Goal: Task Accomplishment & Management: Manage account settings

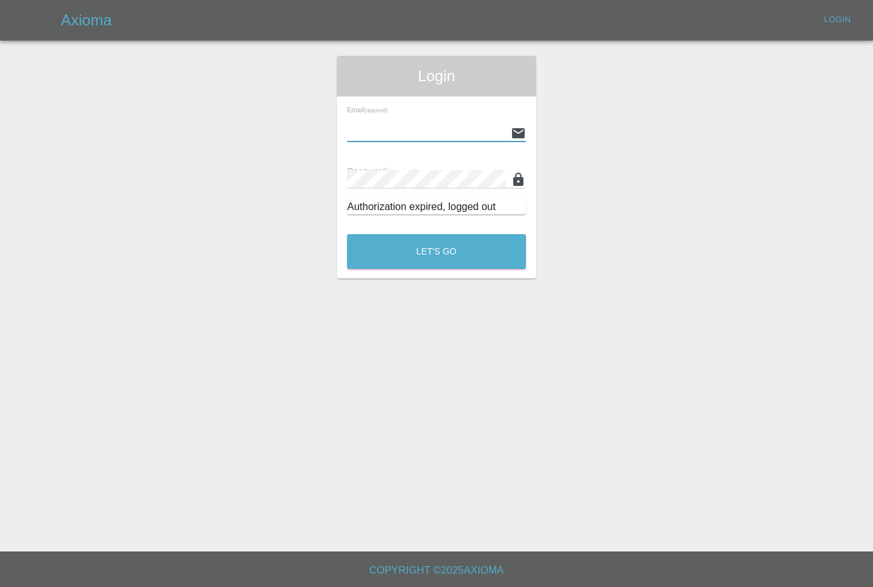
type input "[PERSON_NAME][EMAIL_ADDRESS][PERSON_NAME][DOMAIN_NAME]"
click at [437, 251] on button "Let's Go" at bounding box center [436, 251] width 179 height 35
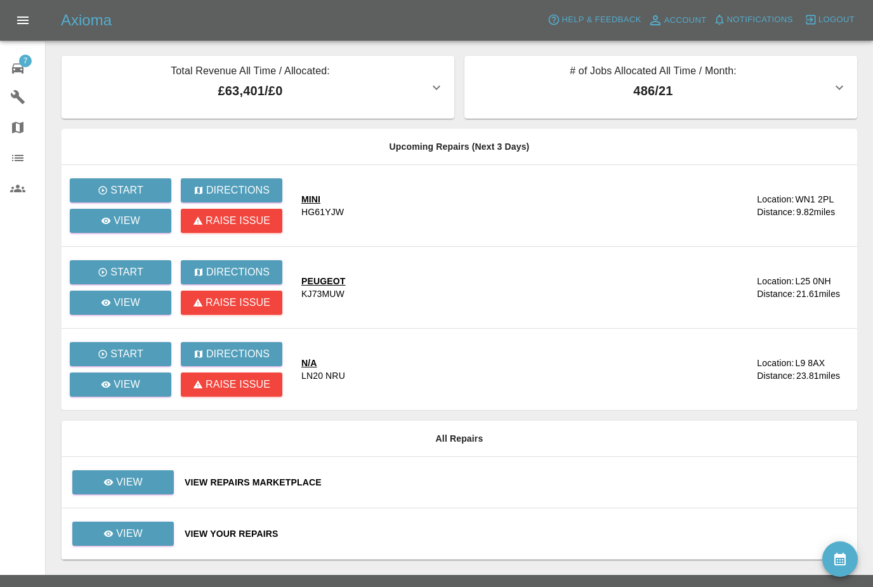
scroll to position [41, 0]
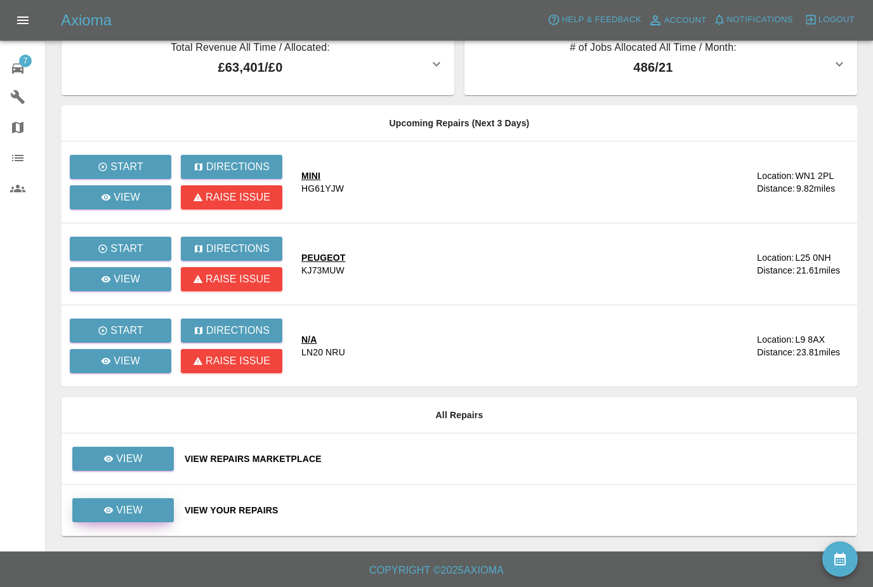
click at [126, 502] on link "View" at bounding box center [123, 510] width 102 height 24
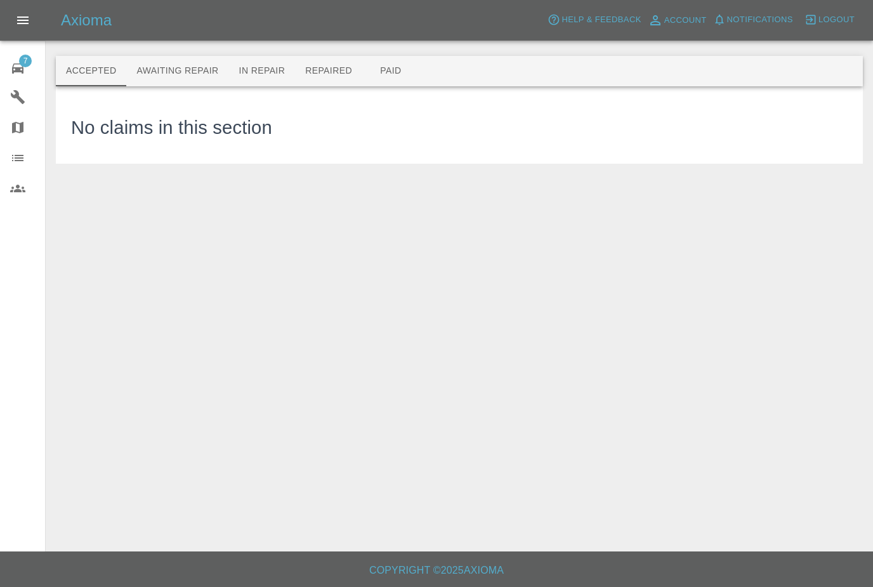
click at [178, 77] on button "Awaiting Repair" at bounding box center [177, 71] width 102 height 30
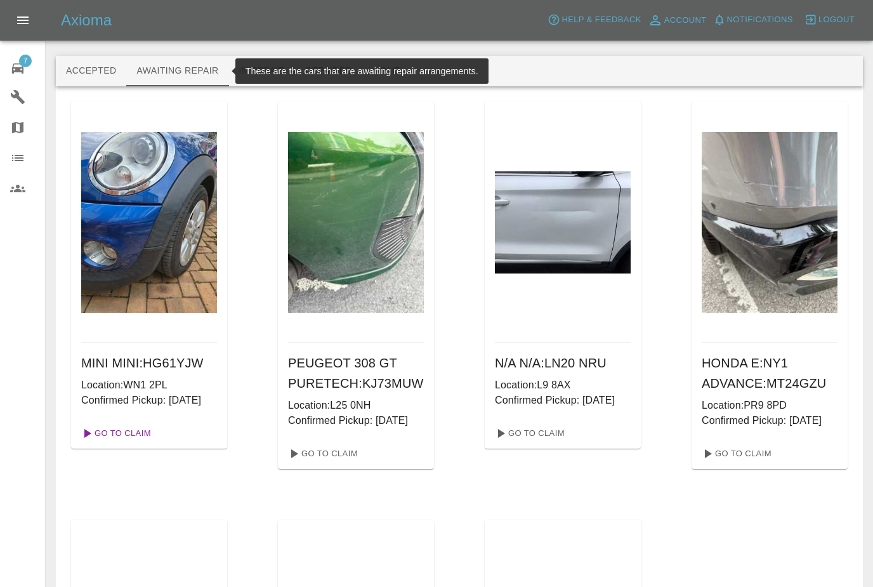
click at [144, 444] on link "Go To Claim" at bounding box center [115, 433] width 78 height 20
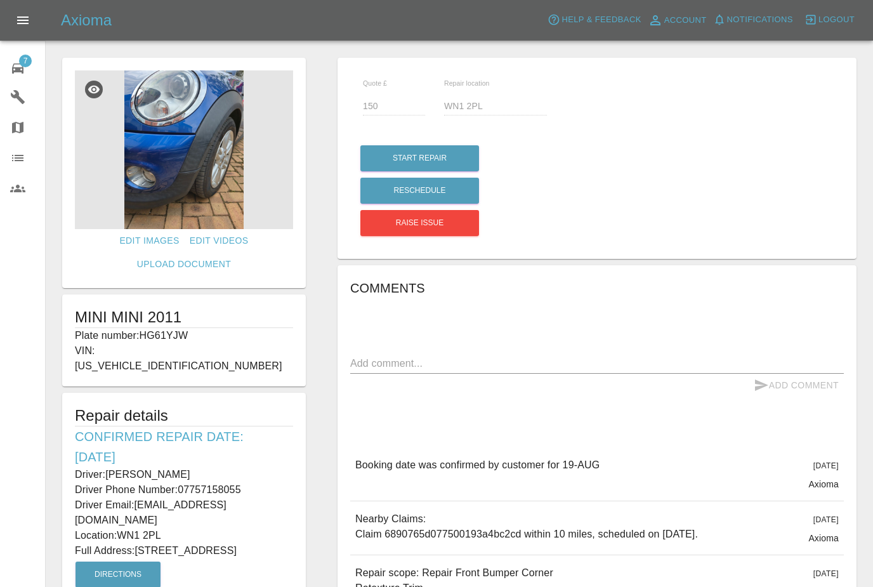
scroll to position [20, 0]
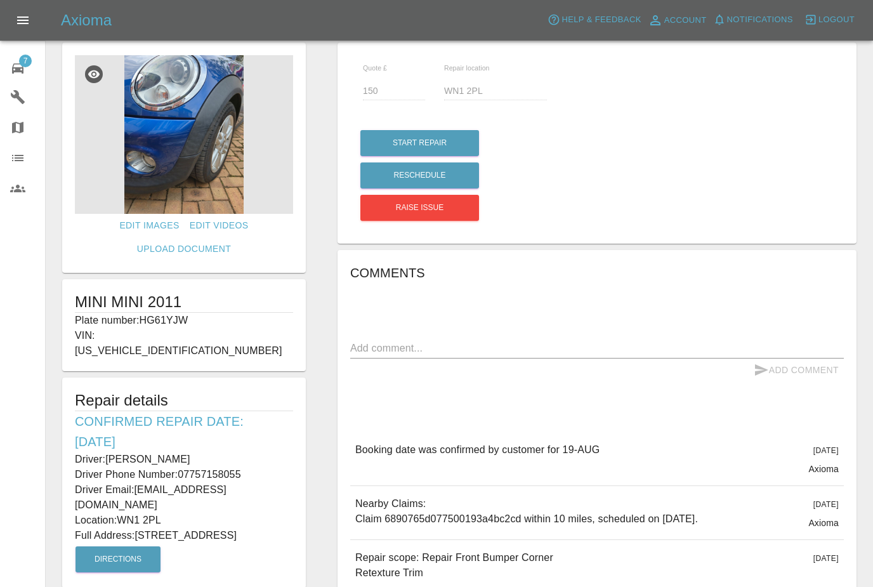
click at [163, 158] on img at bounding box center [184, 134] width 218 height 159
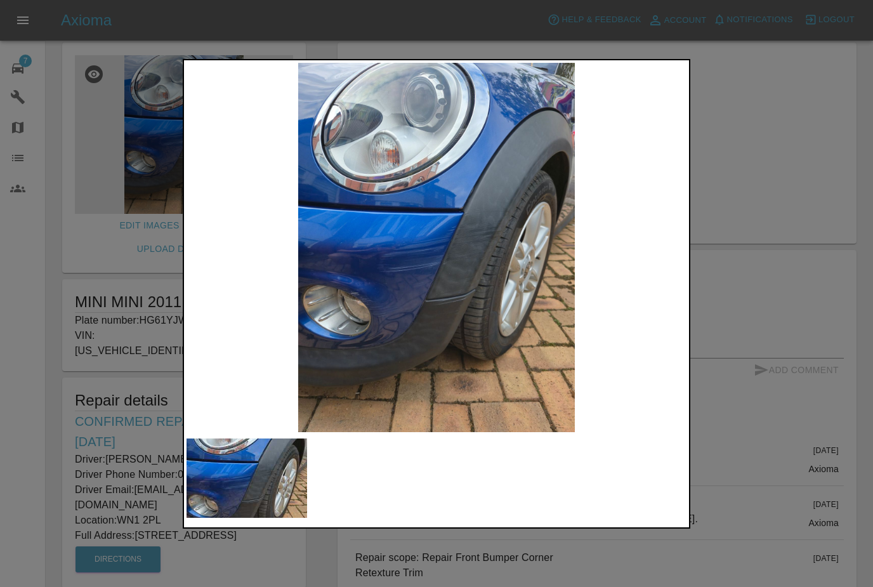
click at [117, 333] on div at bounding box center [436, 293] width 873 height 587
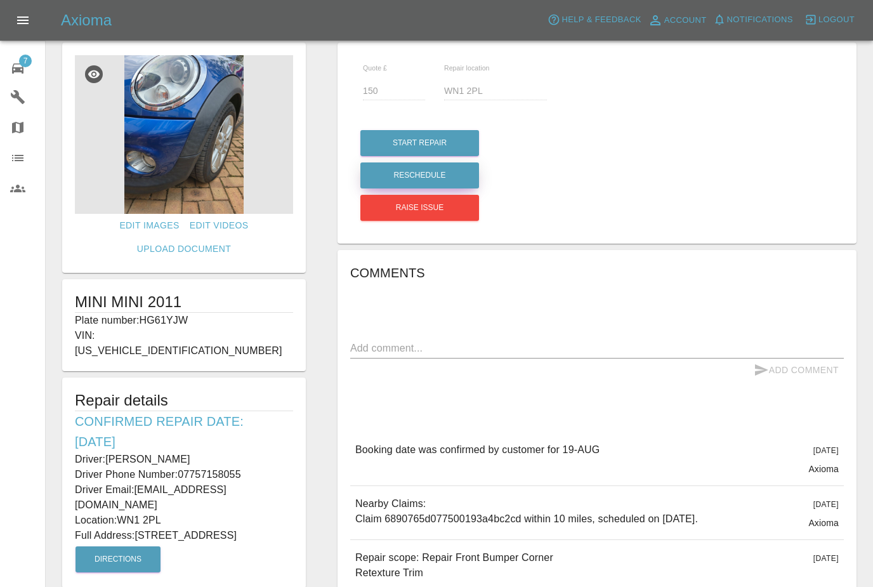
click at [432, 171] on button "Reschedule" at bounding box center [420, 175] width 119 height 26
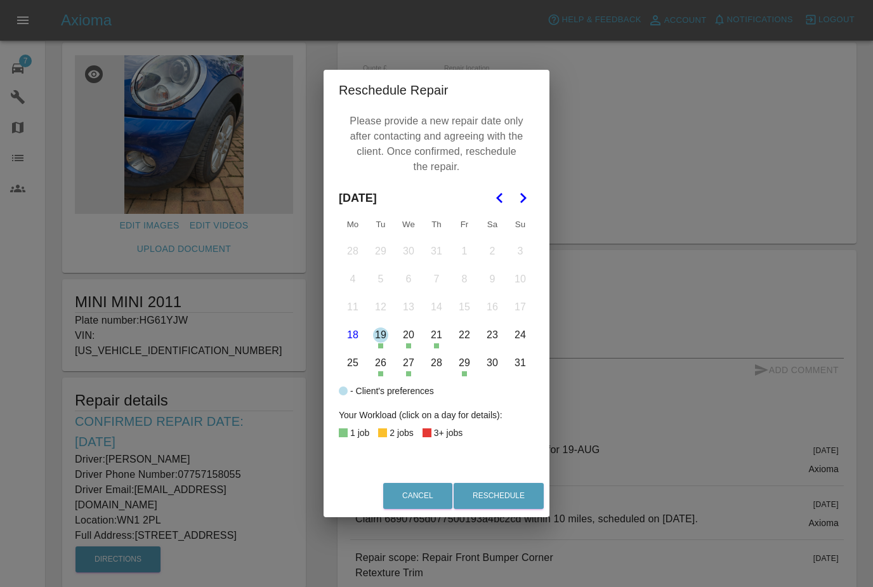
click at [361, 331] on button "18" at bounding box center [353, 335] width 27 height 27
click at [503, 498] on button "Reschedule" at bounding box center [499, 496] width 90 height 26
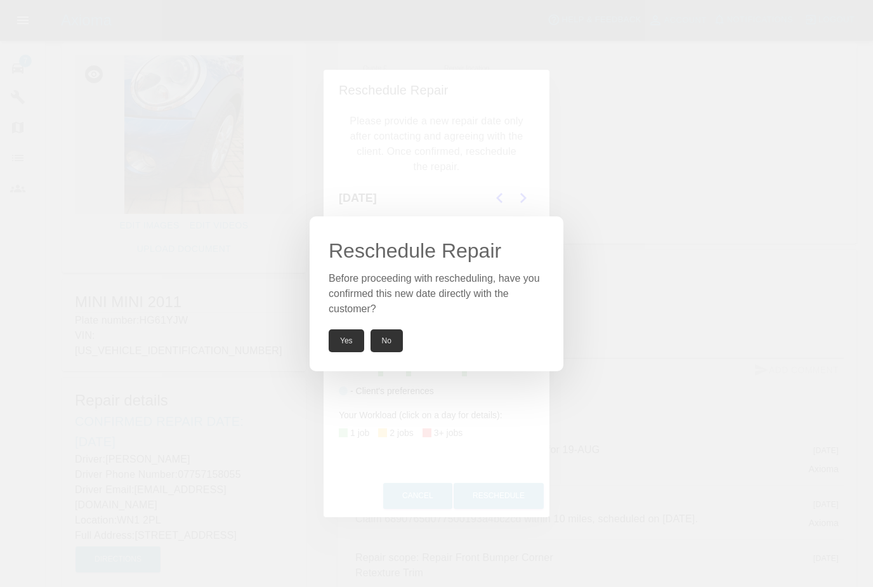
click at [362, 345] on button "Yes" at bounding box center [347, 340] width 36 height 23
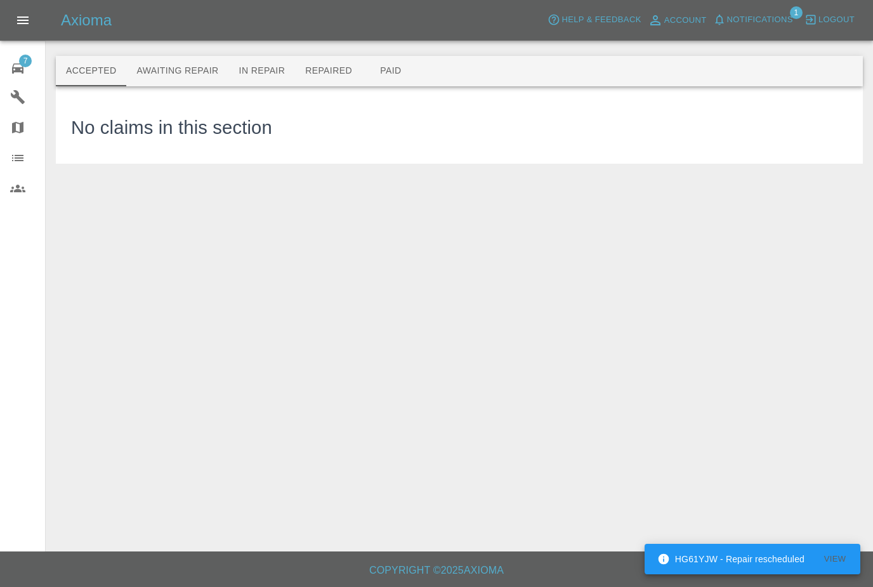
click at [192, 56] on button "Awaiting Repair" at bounding box center [177, 71] width 102 height 30
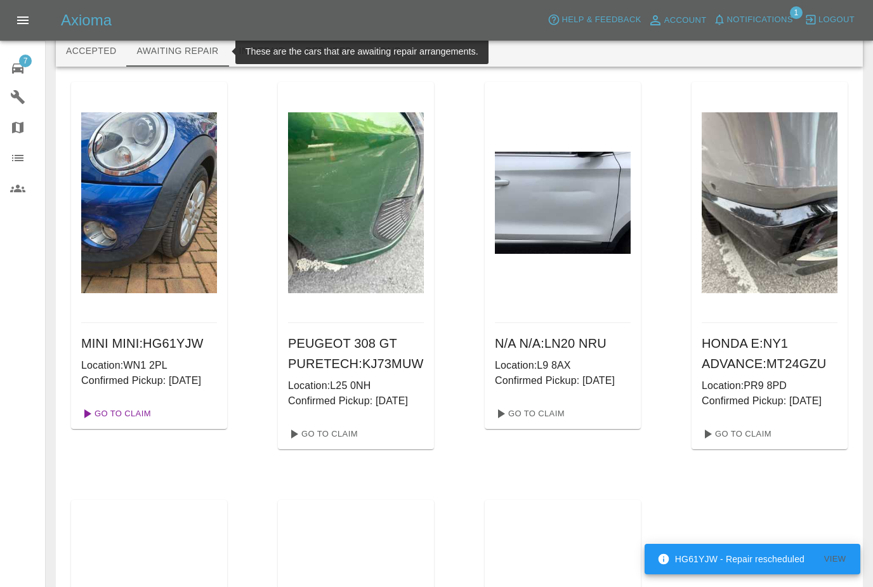
click at [140, 424] on link "Go To Claim" at bounding box center [115, 414] width 78 height 20
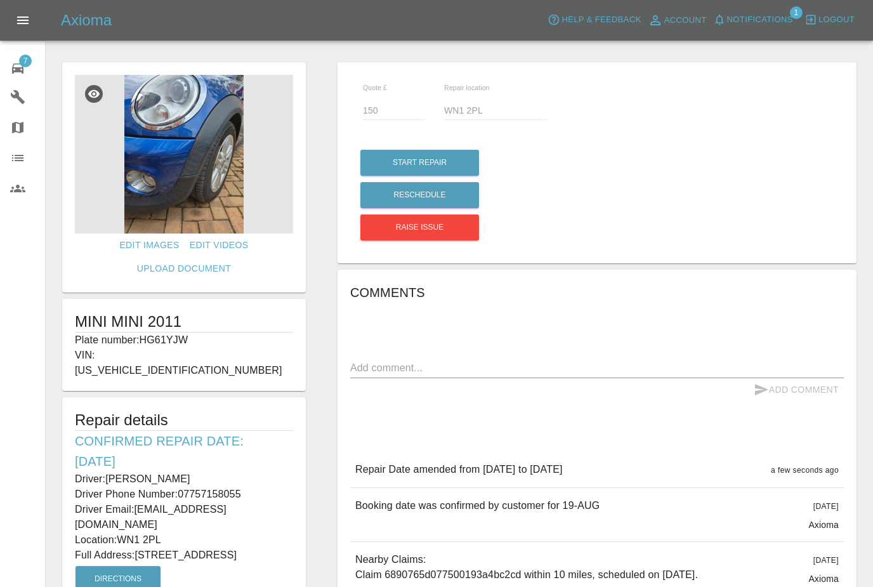
click at [768, 19] on span "Notifications" at bounding box center [760, 20] width 66 height 15
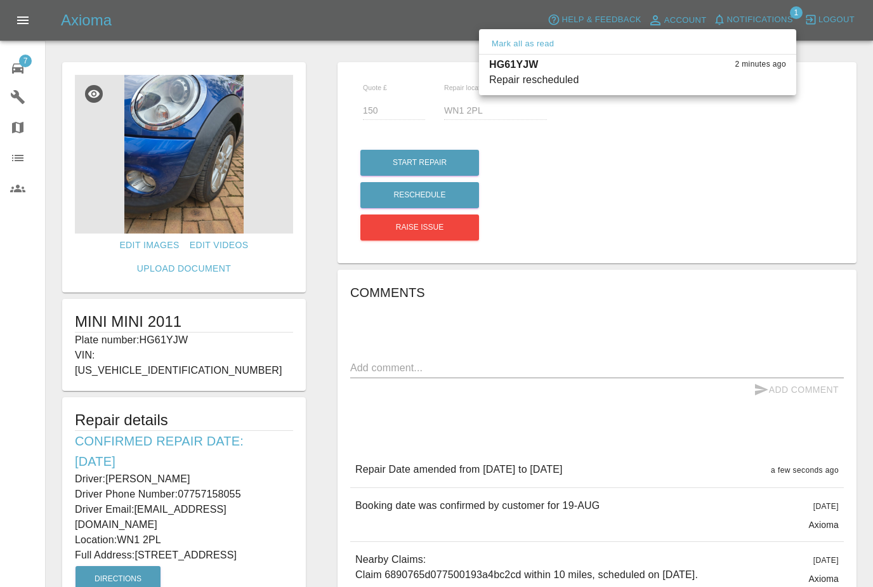
click at [719, 145] on div at bounding box center [436, 293] width 873 height 587
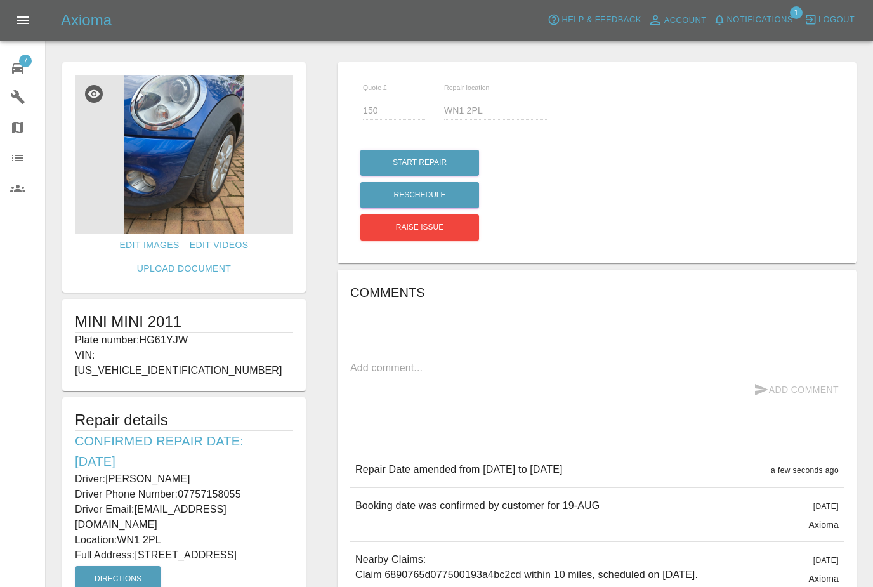
click at [21, 74] on icon at bounding box center [17, 68] width 15 height 15
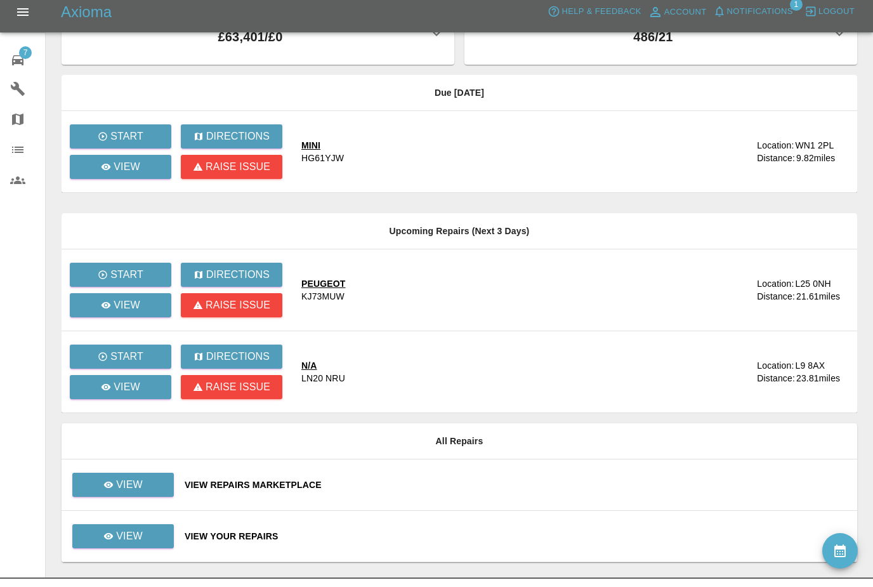
scroll to position [39, 0]
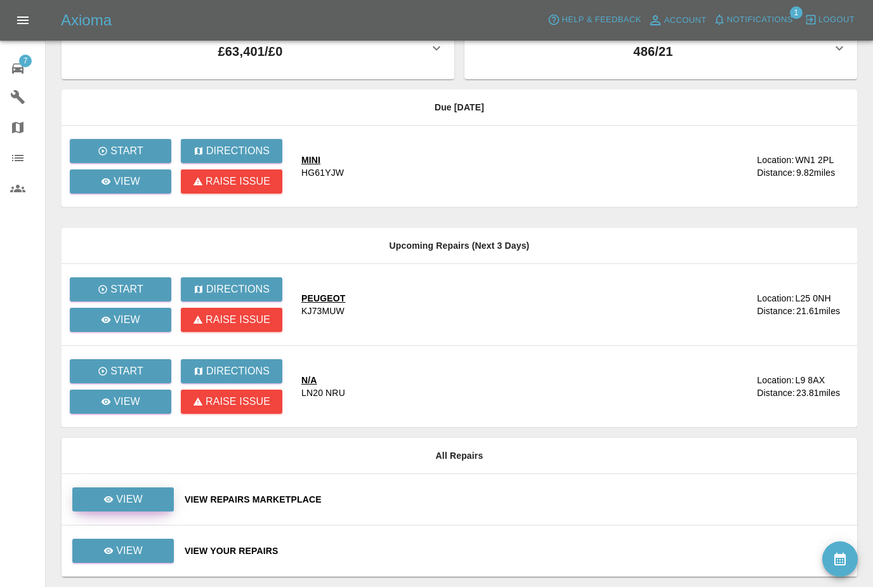
click at [126, 494] on p "View" at bounding box center [129, 499] width 27 height 15
